Goal: Task Accomplishment & Management: Use online tool/utility

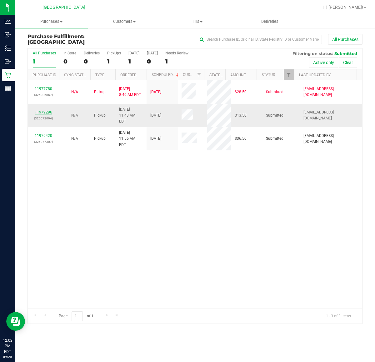
click at [44, 110] on link "11979296" at bounding box center [43, 112] width 17 height 4
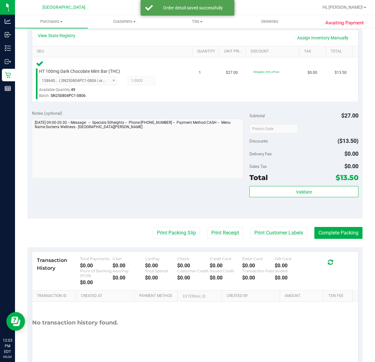
scroll to position [156, 0]
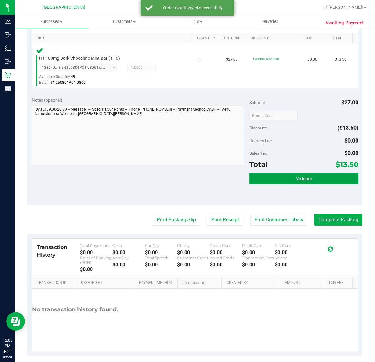
click at [296, 177] on span "Validate" at bounding box center [304, 178] width 16 height 5
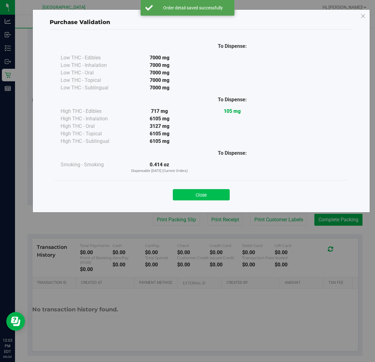
click at [208, 193] on button "Close" at bounding box center [201, 194] width 57 height 11
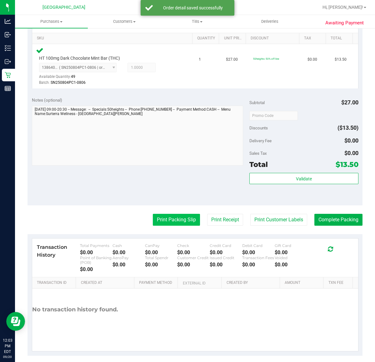
click at [174, 220] on button "Print Packing Slip" at bounding box center [176, 220] width 47 height 12
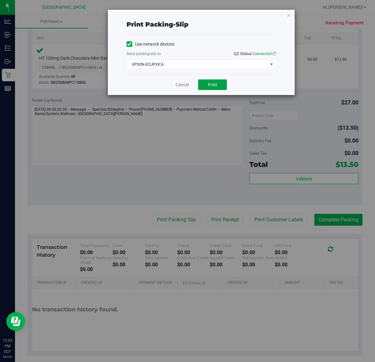
click at [215, 85] on span "Print" at bounding box center [212, 84] width 9 height 5
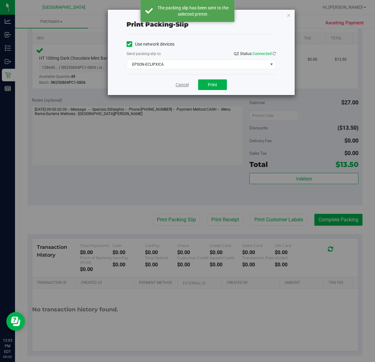
click at [177, 83] on link "Cancel" at bounding box center [181, 84] width 13 height 7
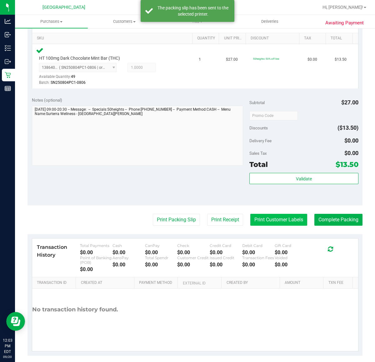
click at [269, 218] on button "Print Customer Labels" at bounding box center [278, 220] width 57 height 12
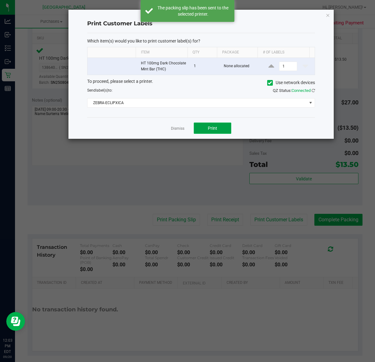
click at [216, 129] on span "Print" at bounding box center [212, 128] width 9 height 5
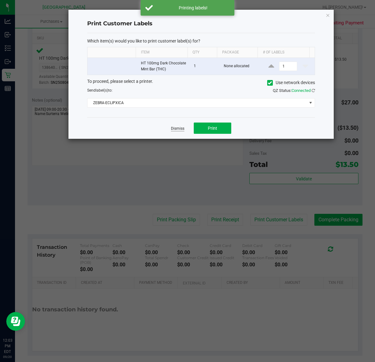
click at [181, 128] on link "Dismiss" at bounding box center [177, 128] width 13 height 5
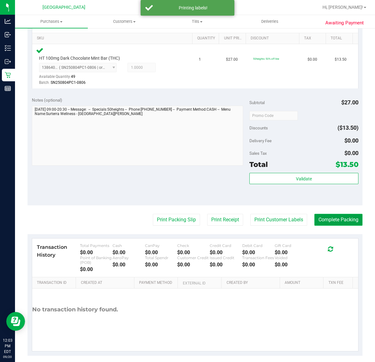
click at [322, 218] on button "Complete Packing" at bounding box center [338, 220] width 48 height 12
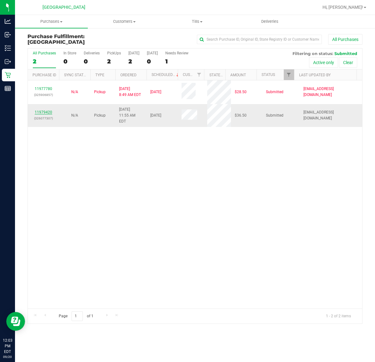
click at [46, 110] on link "11979420" at bounding box center [43, 112] width 17 height 4
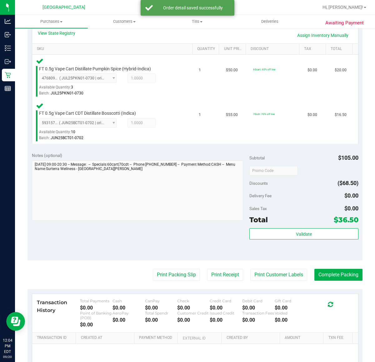
scroll to position [156, 0]
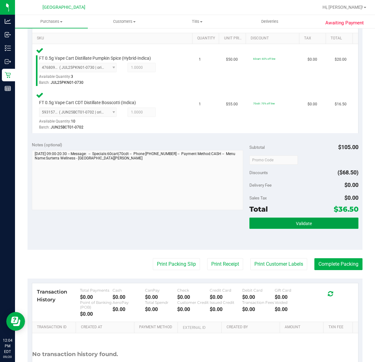
click at [279, 219] on button "Validate" at bounding box center [303, 222] width 109 height 11
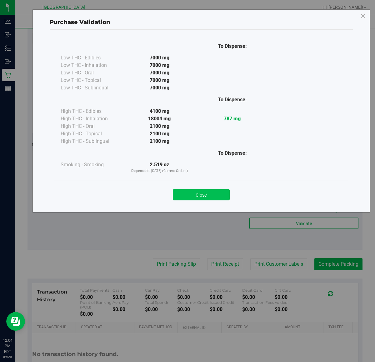
click at [190, 189] on button "Close" at bounding box center [201, 194] width 57 height 11
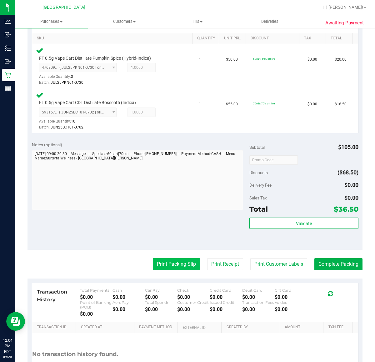
click at [169, 263] on button "Print Packing Slip" at bounding box center [176, 264] width 47 height 12
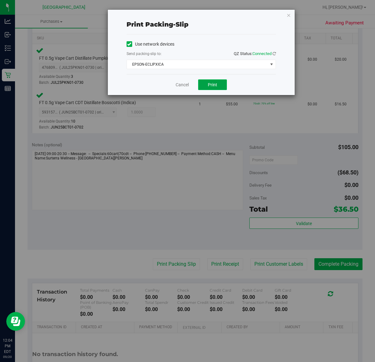
click at [213, 85] on span "Print" at bounding box center [212, 84] width 9 height 5
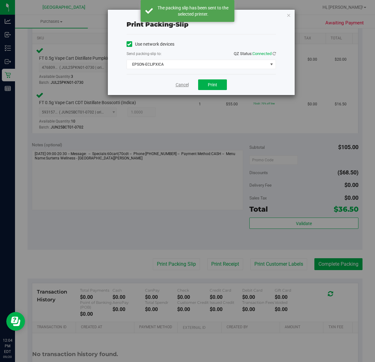
click at [180, 86] on link "Cancel" at bounding box center [181, 84] width 13 height 7
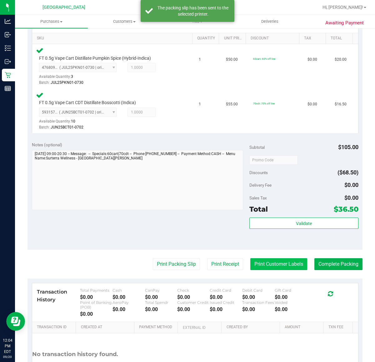
click at [271, 263] on button "Print Customer Labels" at bounding box center [278, 264] width 57 height 12
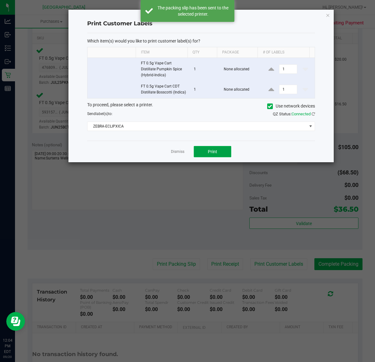
click at [210, 154] on span "Print" at bounding box center [212, 151] width 9 height 5
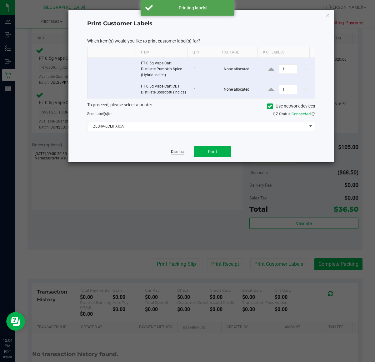
click at [177, 154] on link "Dismiss" at bounding box center [177, 151] width 13 height 5
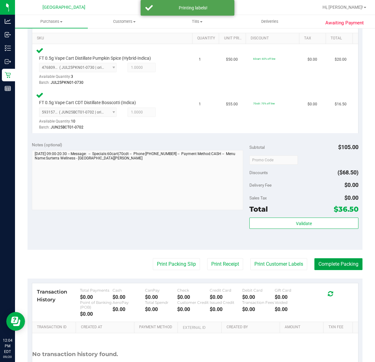
click at [314, 263] on button "Complete Packing" at bounding box center [338, 264] width 48 height 12
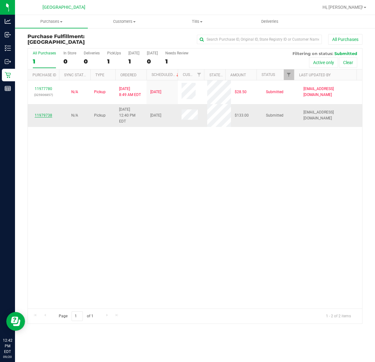
click at [44, 113] on link "11979738" at bounding box center [43, 115] width 17 height 4
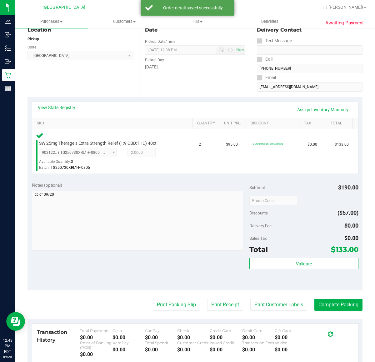
scroll to position [156, 0]
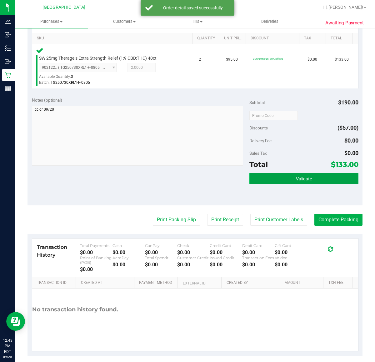
click at [282, 179] on button "Validate" at bounding box center [303, 178] width 109 height 11
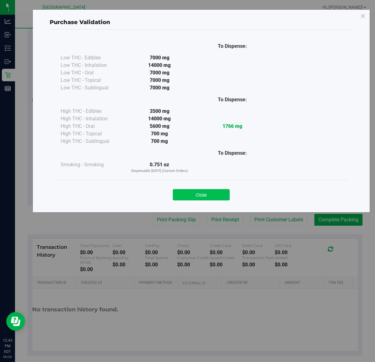
click at [220, 190] on button "Close" at bounding box center [201, 194] width 57 height 11
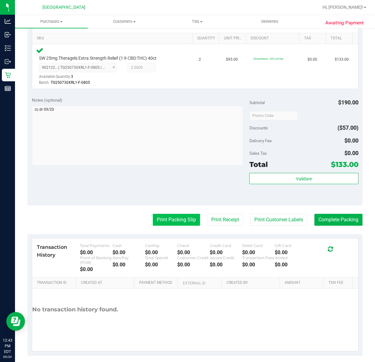
click at [176, 219] on button "Print Packing Slip" at bounding box center [176, 220] width 47 height 12
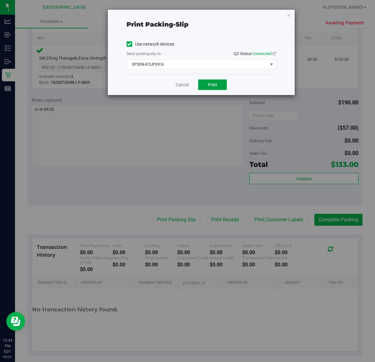
click at [210, 87] on span "Print" at bounding box center [212, 84] width 9 height 5
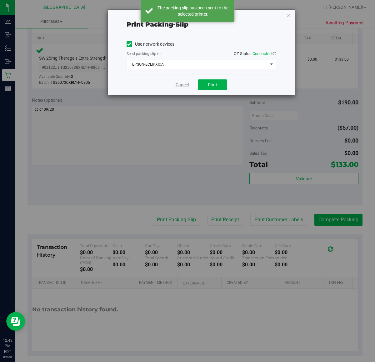
click at [180, 88] on link "Cancel" at bounding box center [181, 84] width 13 height 7
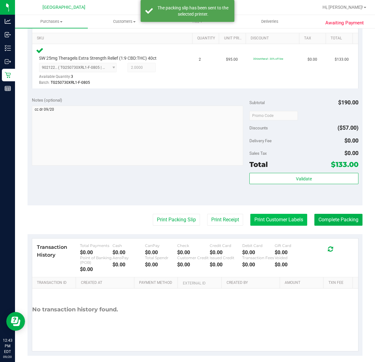
click at [258, 219] on button "Print Customer Labels" at bounding box center [278, 220] width 57 height 12
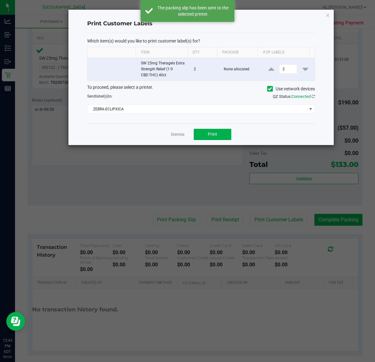
click at [207, 141] on div "Dismiss Print" at bounding box center [201, 134] width 228 height 22
click at [210, 133] on span "Print" at bounding box center [212, 133] width 9 height 5
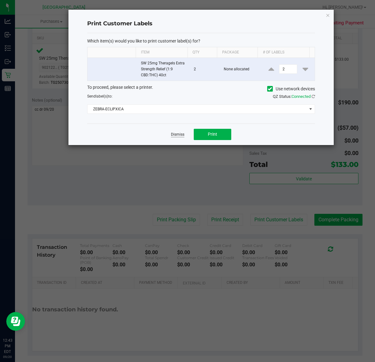
click at [175, 135] on link "Dismiss" at bounding box center [177, 134] width 13 height 5
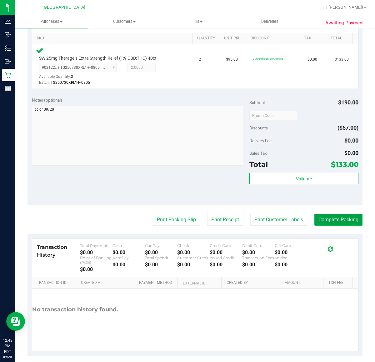
click at [332, 219] on button "Complete Packing" at bounding box center [338, 220] width 48 height 12
